Goal: Contribute content: Add original content to the website for others to see

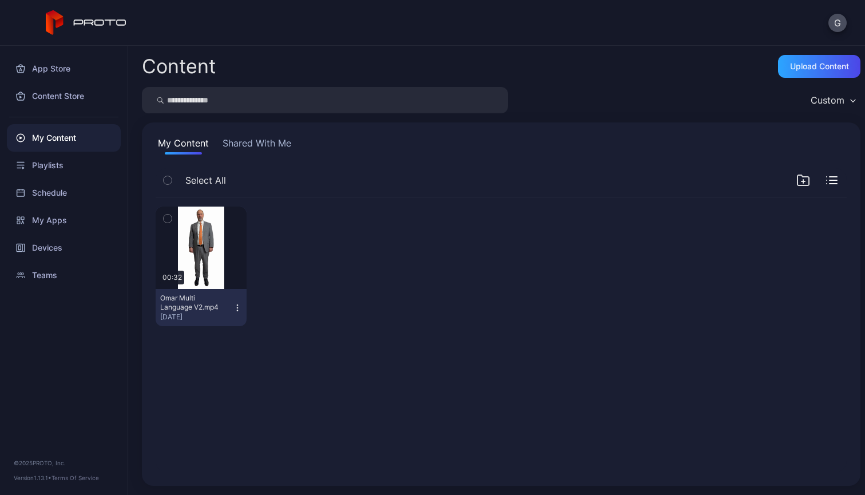
click at [335, 322] on div at bounding box center [301, 267] width 91 height 120
click at [291, 277] on div at bounding box center [301, 267] width 91 height 120
click at [57, 141] on div "My Content" at bounding box center [64, 137] width 114 height 27
click at [784, 60] on div "Upload Content" at bounding box center [819, 66] width 82 height 23
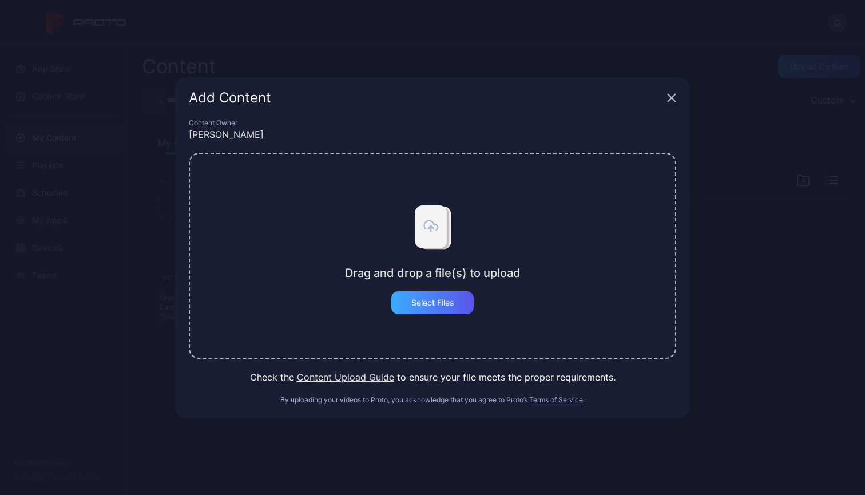
click at [454, 308] on div "Select Files" at bounding box center [432, 302] width 82 height 23
click at [442, 305] on div "Select Files" at bounding box center [432, 302] width 43 height 9
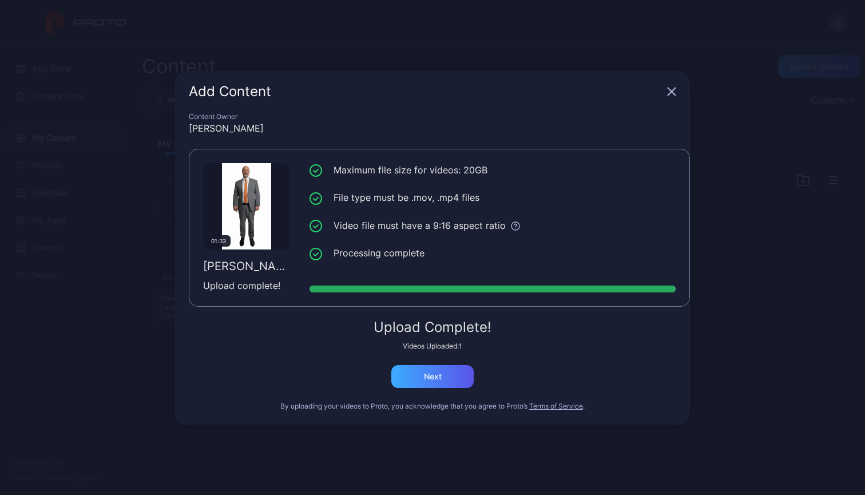
click at [434, 370] on div "Next" at bounding box center [432, 376] width 82 height 23
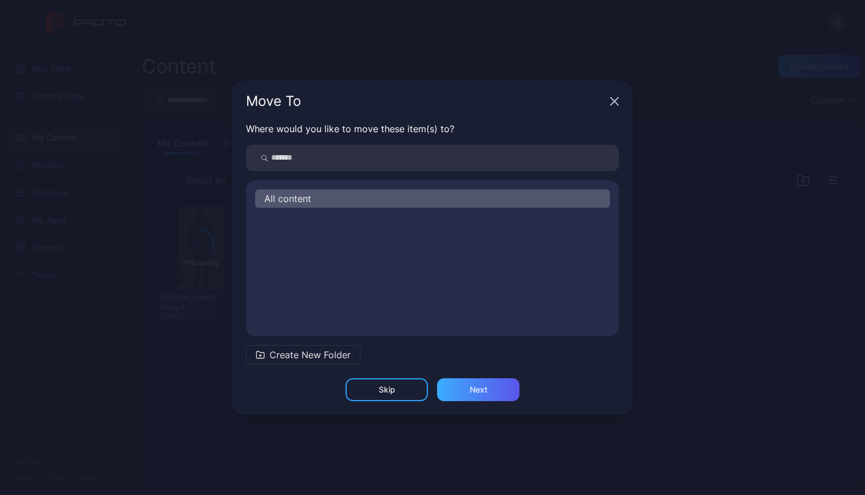
click at [450, 381] on div "Next" at bounding box center [478, 389] width 82 height 23
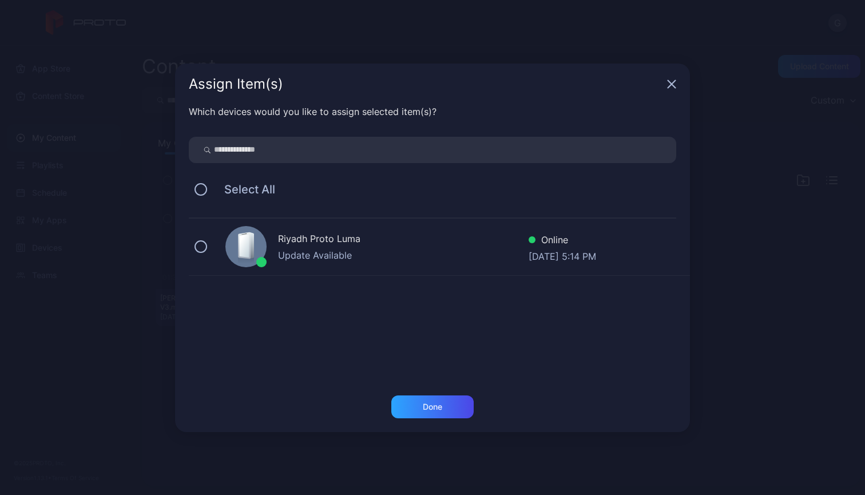
click at [380, 257] on div "Update Available" at bounding box center [403, 255] width 251 height 14
click at [394, 399] on div "Done" at bounding box center [432, 406] width 82 height 23
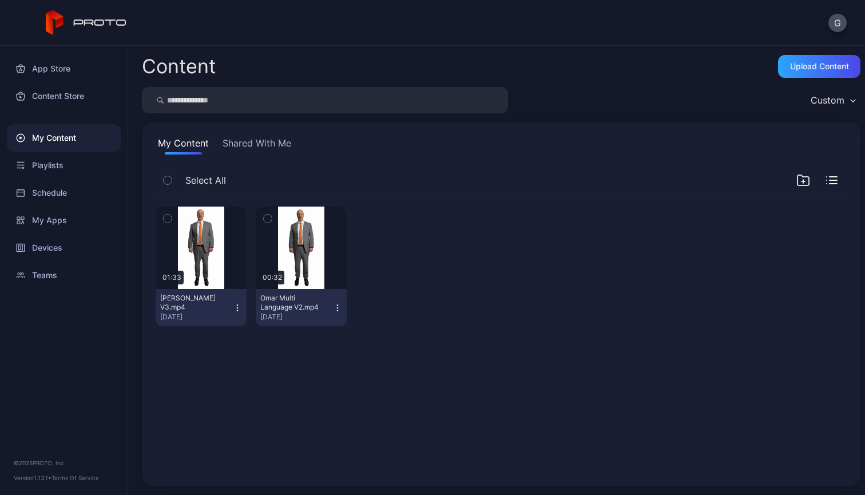
click at [350, 387] on div "Preview 01:33 Omar Pitch V3.mp4 Sep 17, 2025 Preview 00:32 Omar Multi Language …" at bounding box center [500, 334] width 709 height 293
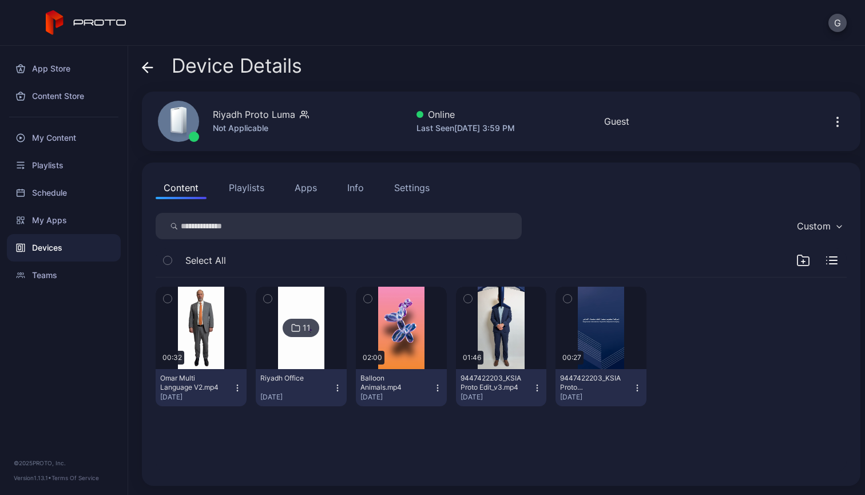
click at [230, 455] on div "00:32 Omar Multi Language V2.mp4 Aug 11, 2025 11 Riyadh Office Jul 9, 2025 02:0…" at bounding box center [500, 374] width 709 height 213
click at [235, 472] on div "00:32 Omar Multi Language V2.mp4 Aug 11, 2025 11 Riyadh Office Jul 9, 2025 02:0…" at bounding box center [500, 374] width 709 height 213
